Goal: Information Seeking & Learning: Check status

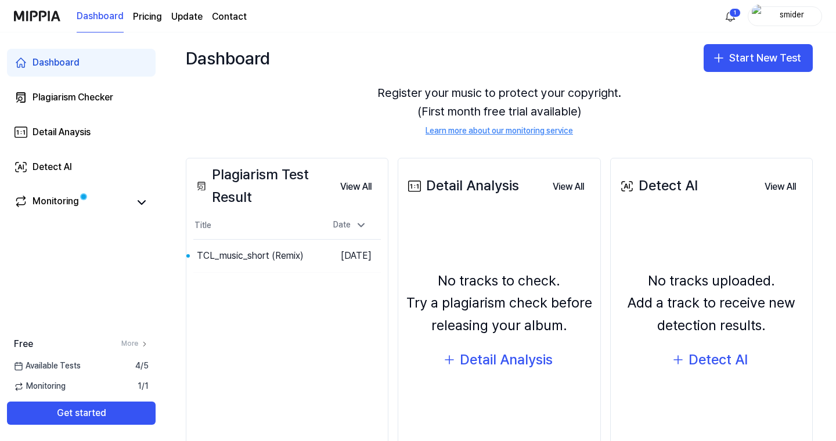
scroll to position [114, 0]
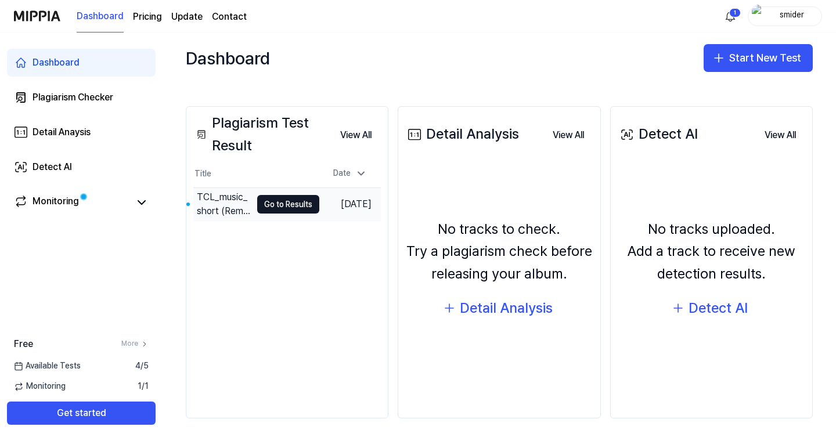
drag, startPoint x: 321, startPoint y: 211, endPoint x: 315, endPoint y: 211, distance: 5.8
click at [321, 211] on td "[DATE]" at bounding box center [350, 204] width 62 height 33
click at [289, 209] on button "Go to Results" at bounding box center [288, 204] width 62 height 19
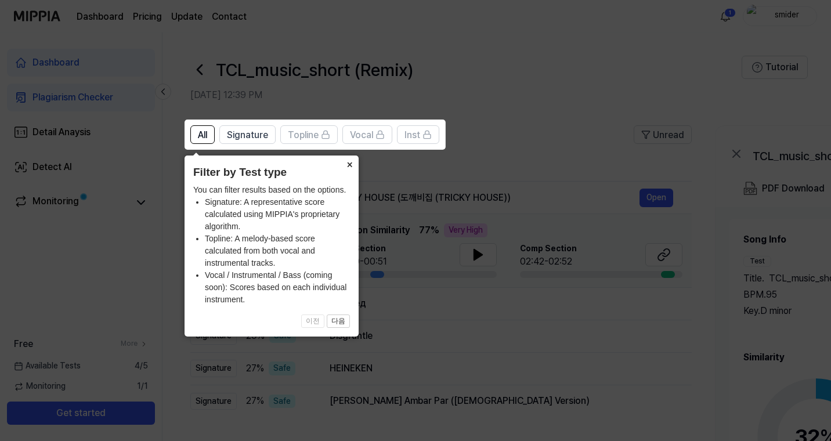
click at [350, 161] on button "×" at bounding box center [349, 164] width 19 height 16
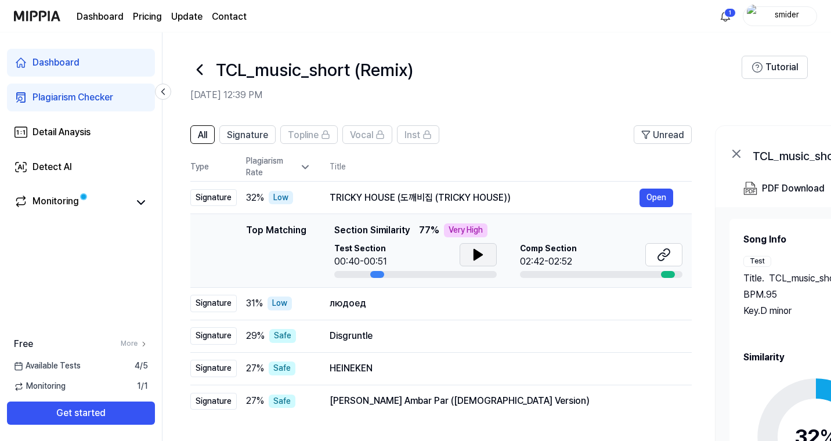
click at [471, 248] on icon at bounding box center [478, 255] width 14 height 14
click at [480, 253] on icon at bounding box center [478, 255] width 8 height 10
click at [477, 254] on icon at bounding box center [476, 254] width 2 height 9
click at [250, 235] on div "Top Matching" at bounding box center [276, 251] width 60 height 55
click at [268, 235] on div "Top Matching" at bounding box center [276, 251] width 60 height 55
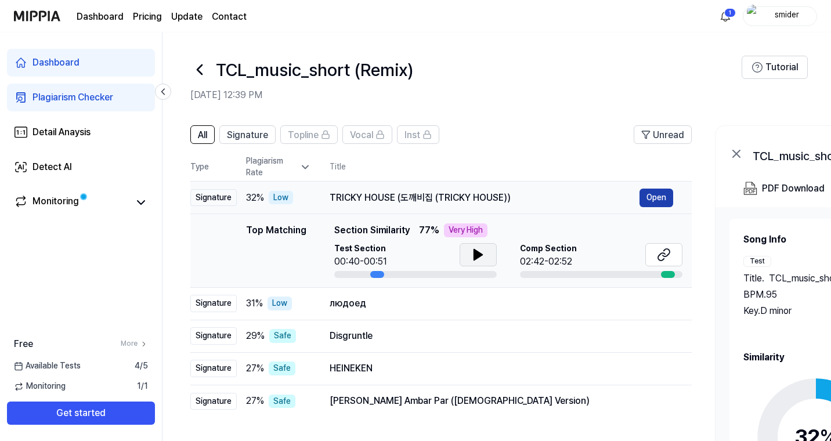
click at [655, 192] on button "Open" at bounding box center [657, 198] width 34 height 19
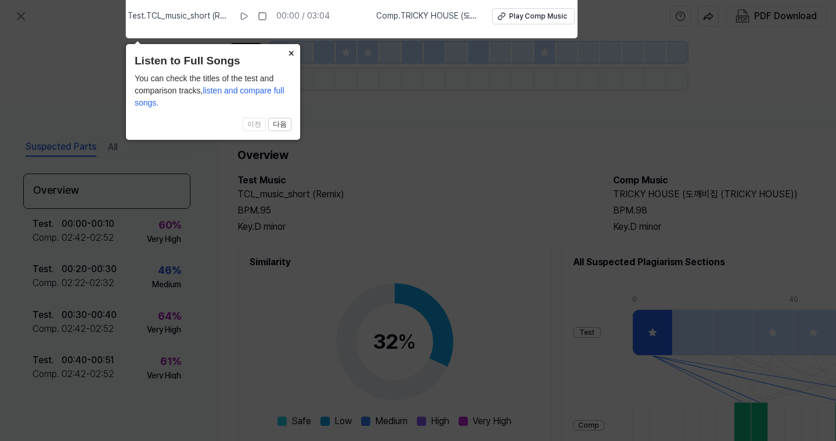
click at [289, 59] on button "×" at bounding box center [291, 52] width 19 height 16
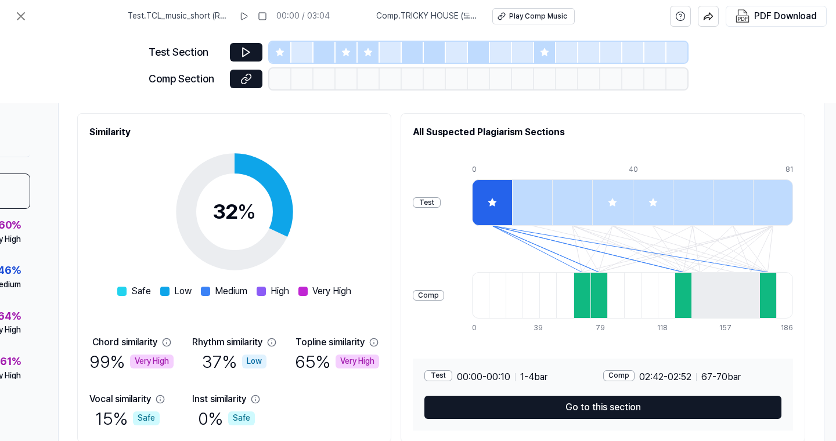
scroll to position [130, 176]
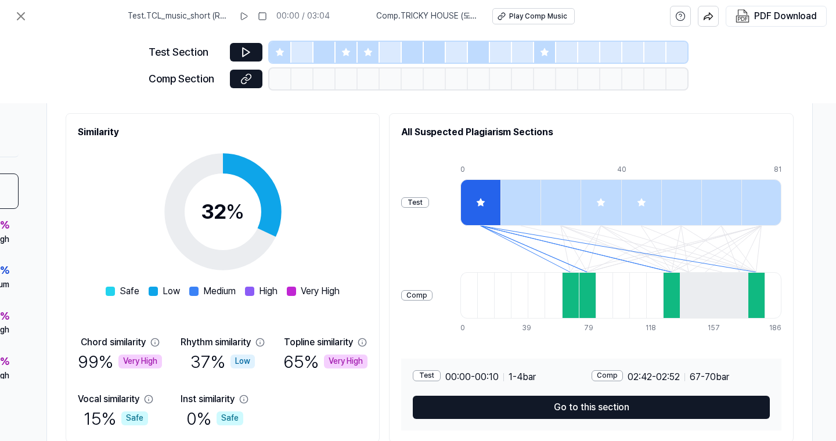
click at [579, 298] on div at bounding box center [587, 295] width 17 height 46
drag, startPoint x: 521, startPoint y: 298, endPoint x: 593, endPoint y: 296, distance: 71.5
click at [562, 298] on div at bounding box center [570, 295] width 17 height 46
drag, startPoint x: 641, startPoint y: 294, endPoint x: 686, endPoint y: 291, distance: 45.3
click at [663, 294] on div at bounding box center [671, 295] width 17 height 46
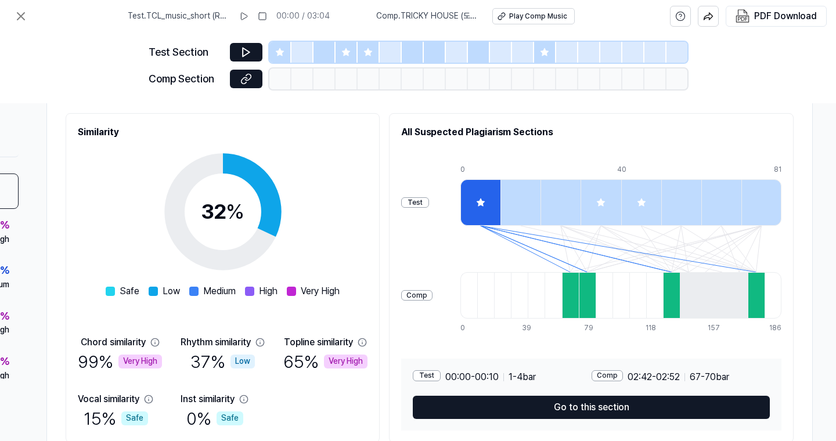
click at [752, 294] on div at bounding box center [756, 295] width 17 height 46
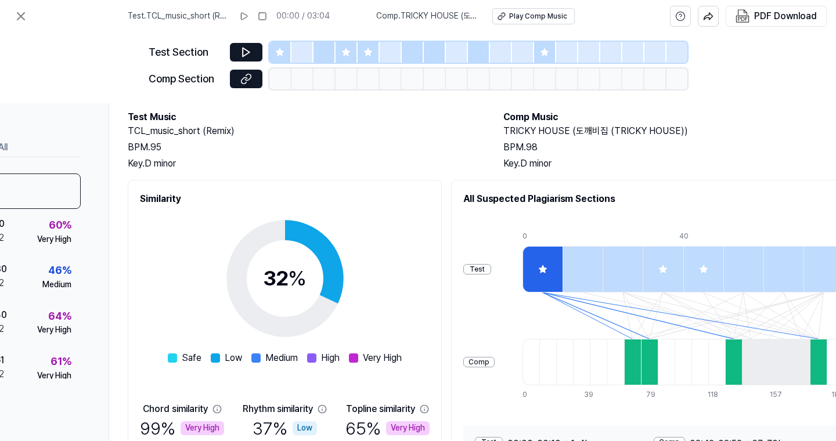
scroll to position [52, 110]
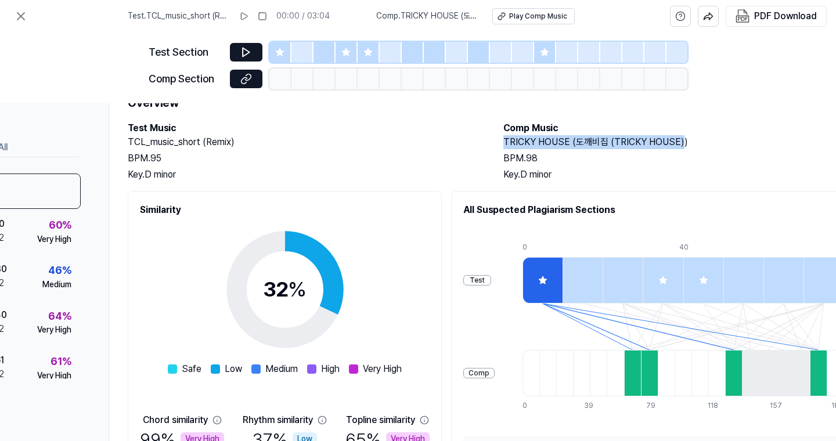
drag, startPoint x: 504, startPoint y: 140, endPoint x: 680, endPoint y: 142, distance: 175.9
click at [680, 142] on h2 "TRICKY HOUSE (도깨비집 (TRICKY HOUSE))" at bounding box center [679, 142] width 352 height 14
copy h2 "TRICKY HOUSE (도깨비집 (TRICKY HOUSE)"
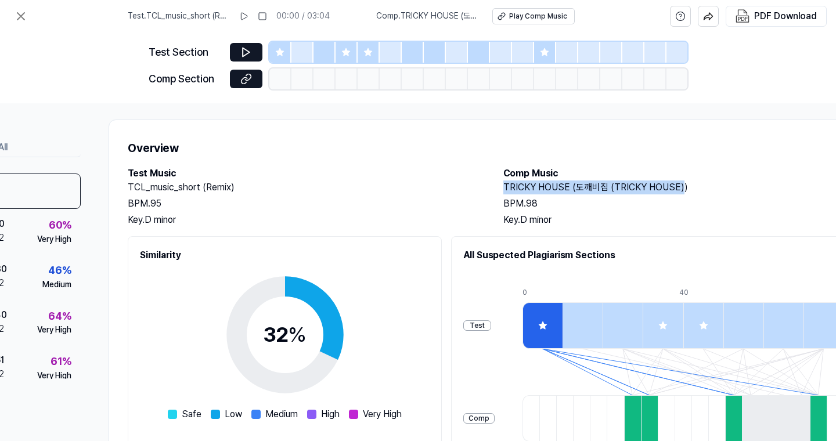
scroll to position [5, 110]
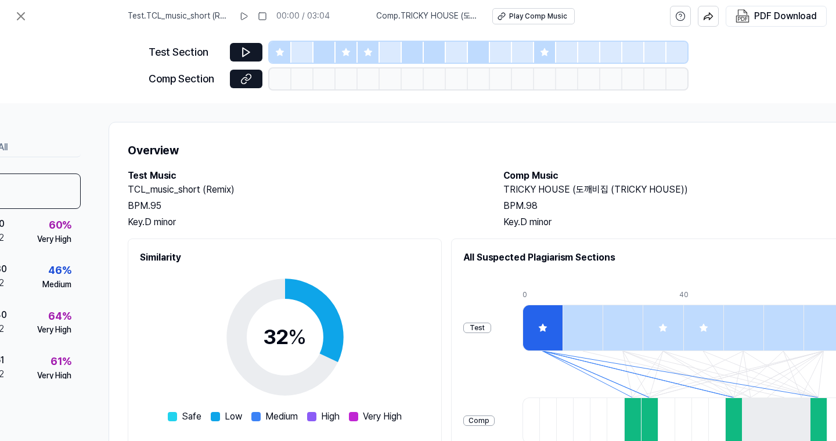
click at [516, 195] on h2 "TRICKY HOUSE (도깨비집 (TRICKY HOUSE))" at bounding box center [679, 190] width 352 height 14
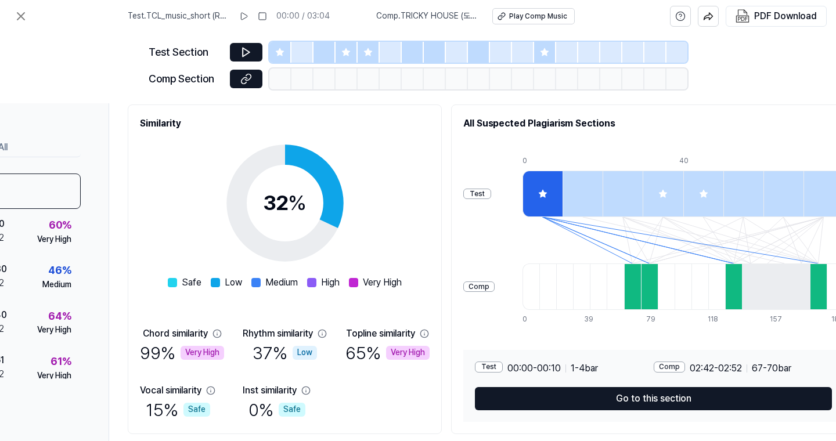
scroll to position [152, 110]
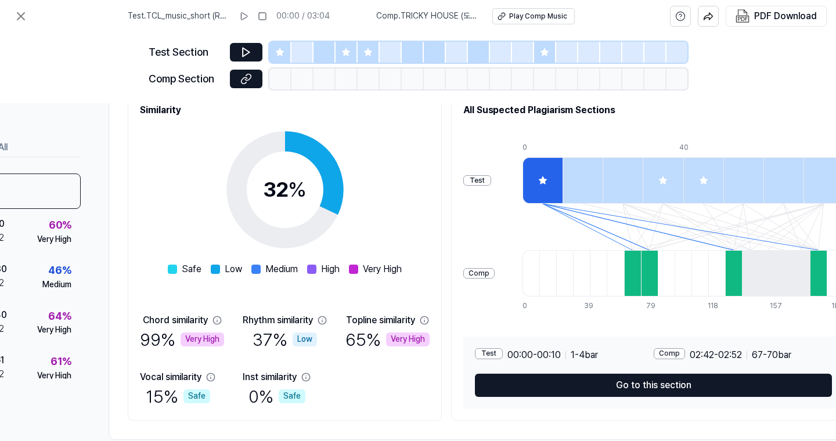
click at [345, 337] on div "65 % Very High" at bounding box center [387, 339] width 84 height 24
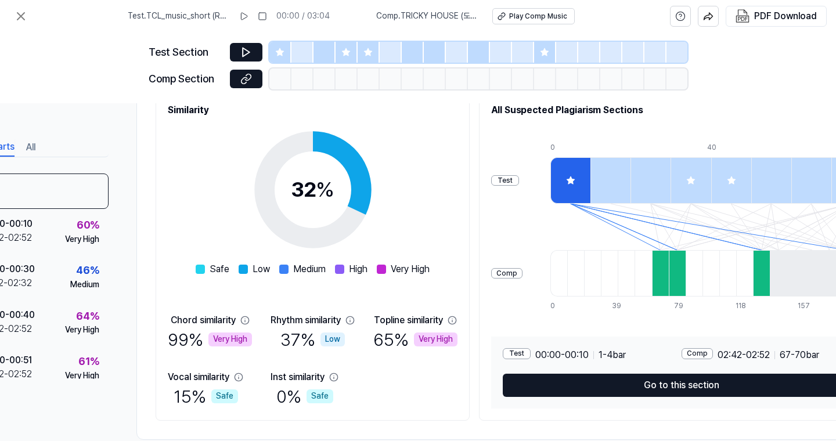
scroll to position [152, 81]
drag, startPoint x: 192, startPoint y: 332, endPoint x: 185, endPoint y: 341, distance: 12.0
click at [192, 332] on div "99 % Very High" at bounding box center [210, 339] width 84 height 24
click at [184, 342] on div "99 % Very High" at bounding box center [210, 339] width 84 height 24
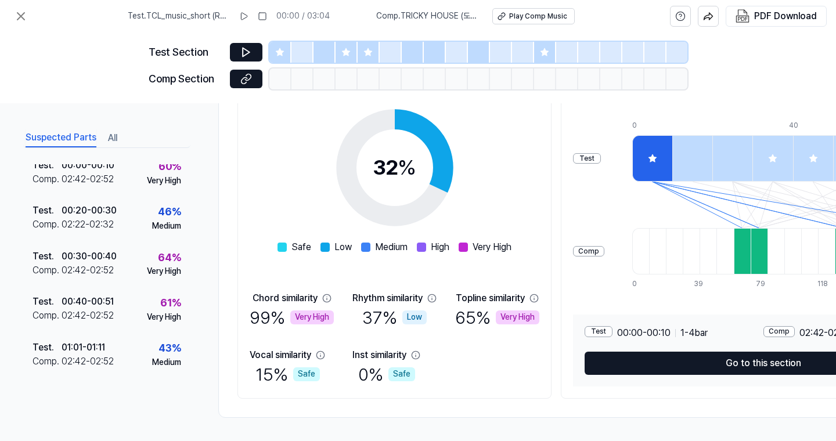
scroll to position [0, 0]
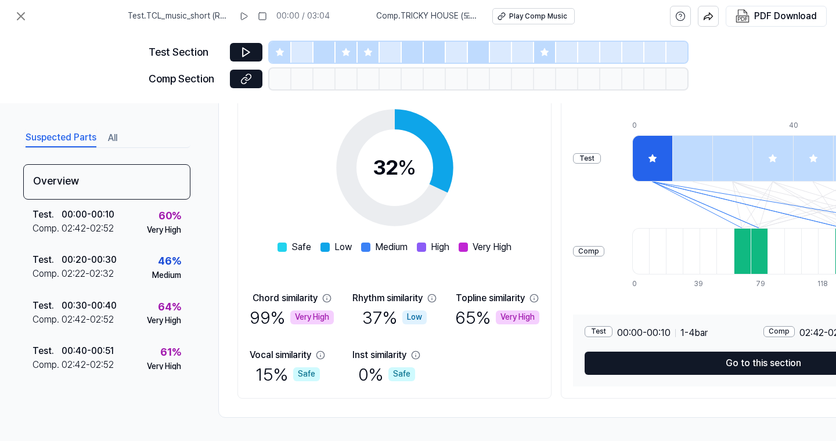
click at [110, 140] on button "All" at bounding box center [112, 138] width 9 height 19
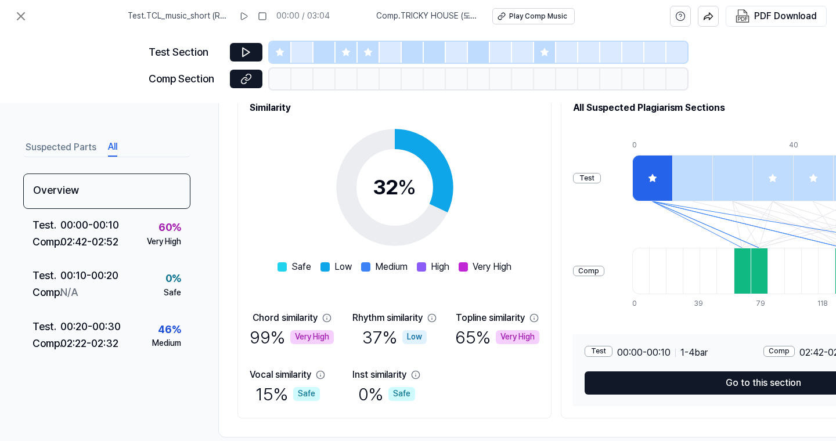
scroll to position [145, 0]
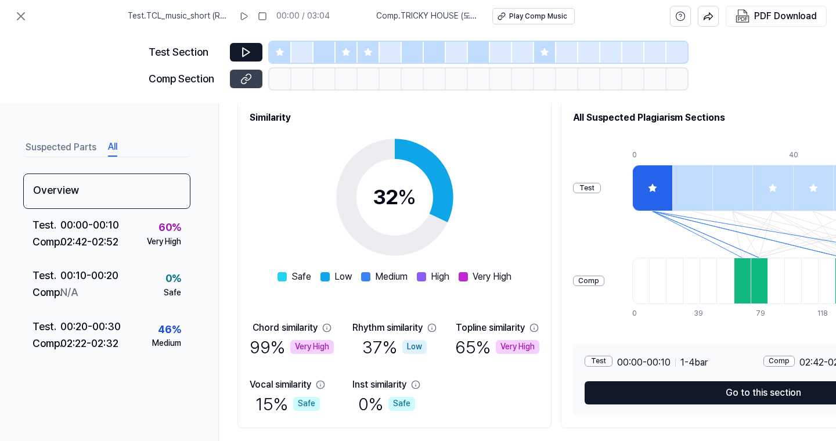
click at [246, 85] on button at bounding box center [246, 79] width 33 height 19
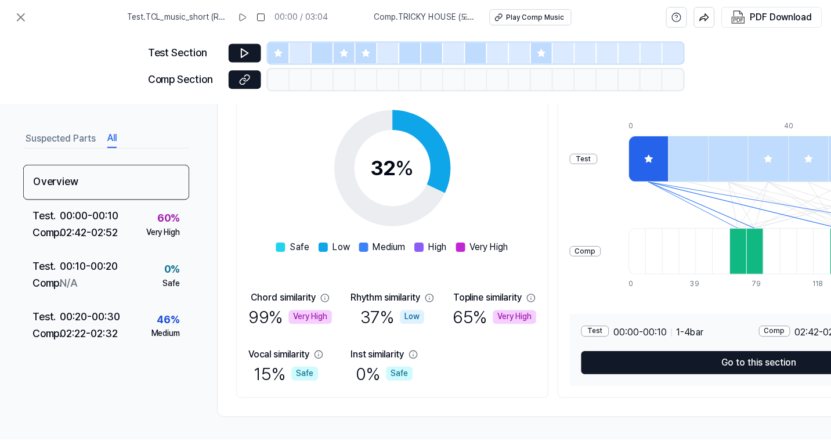
scroll to position [0, 0]
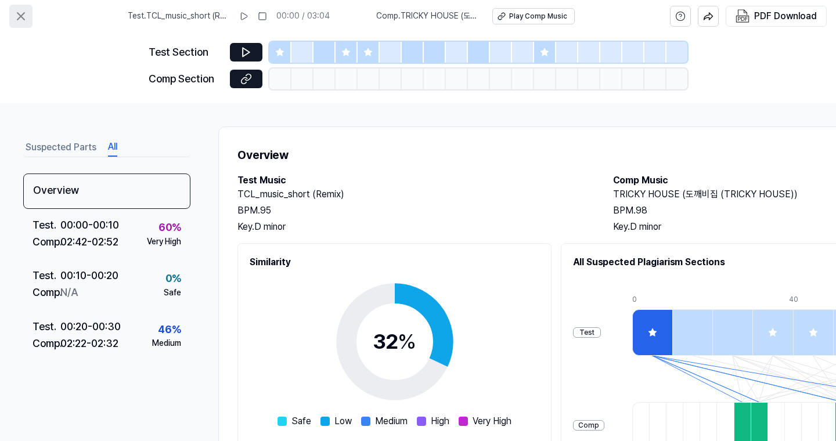
click at [23, 17] on icon at bounding box center [21, 16] width 14 height 14
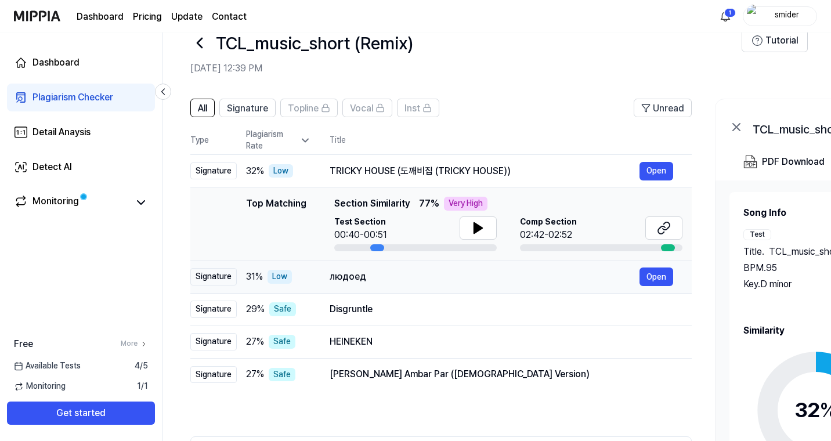
scroll to position [30, 0]
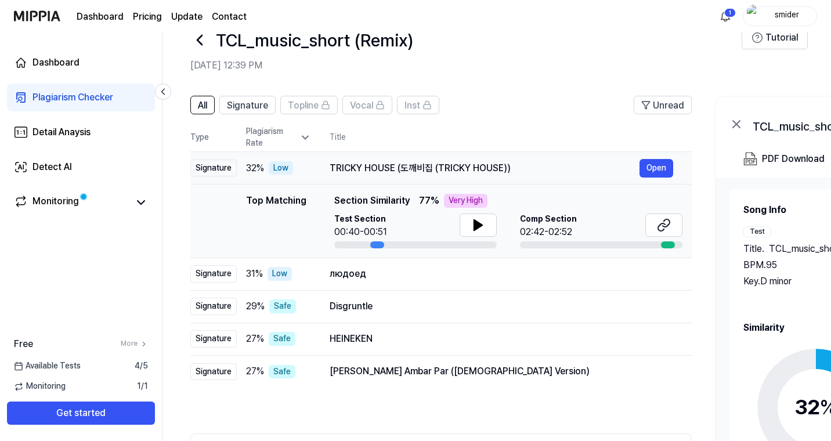
click at [304, 164] on div "32 % Low" at bounding box center [278, 168] width 65 height 14
click at [312, 283] on td "людоед Open" at bounding box center [501, 274] width 381 height 33
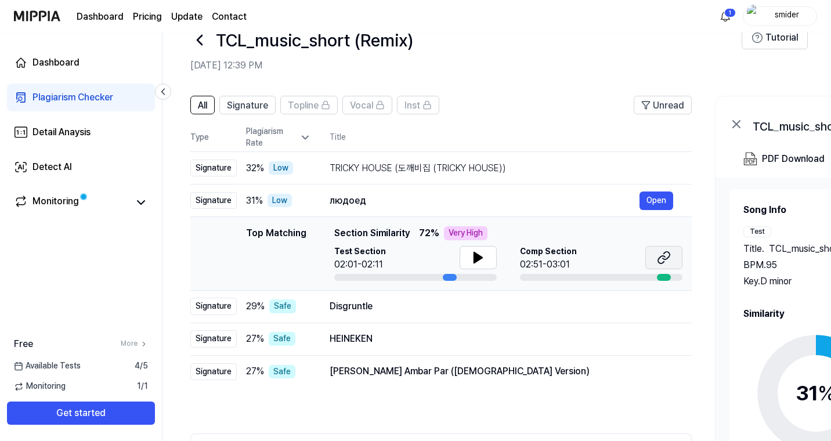
click at [659, 261] on icon at bounding box center [664, 258] width 14 height 14
click at [642, 340] on button "Open" at bounding box center [657, 339] width 34 height 19
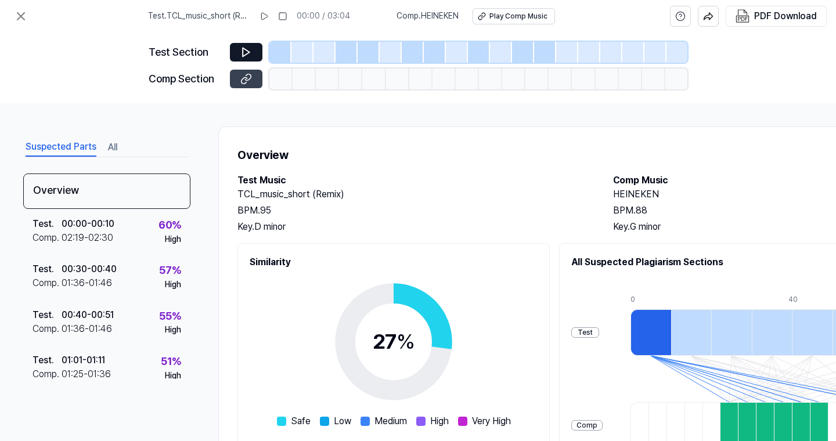
click at [250, 84] on icon at bounding box center [246, 79] width 12 height 12
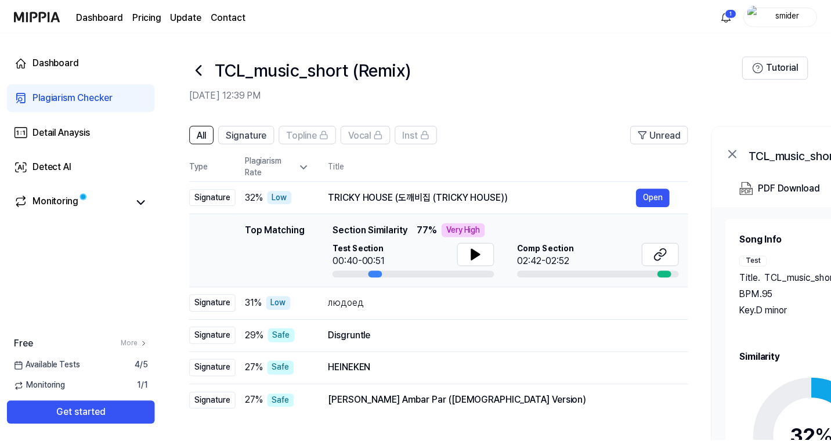
scroll to position [30, 0]
